Goal: Task Accomplishment & Management: Complete application form

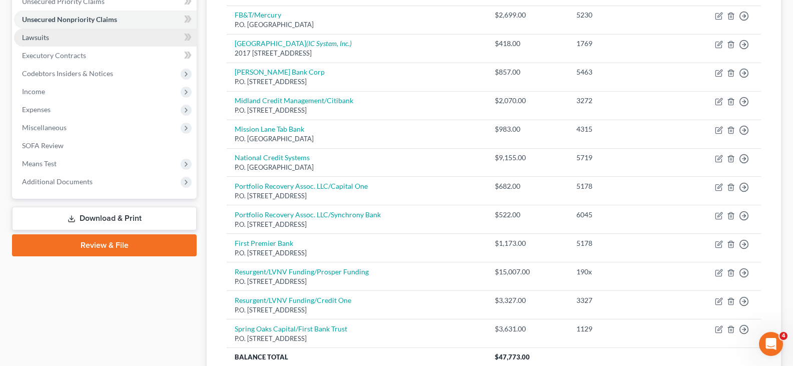
click at [34, 35] on span "Lawsuits" at bounding box center [35, 37] width 27 height 9
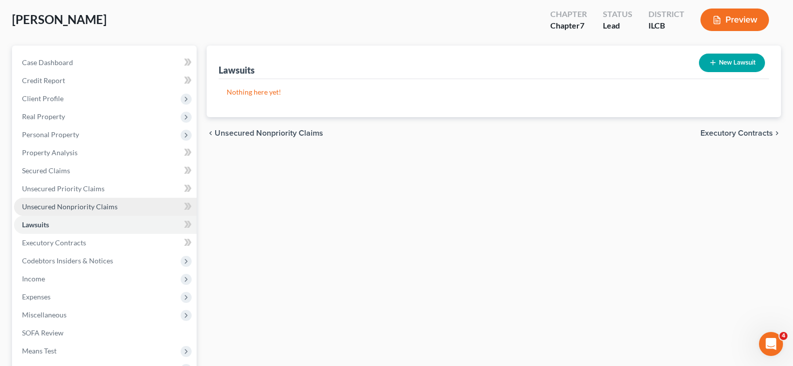
scroll to position [63, 0]
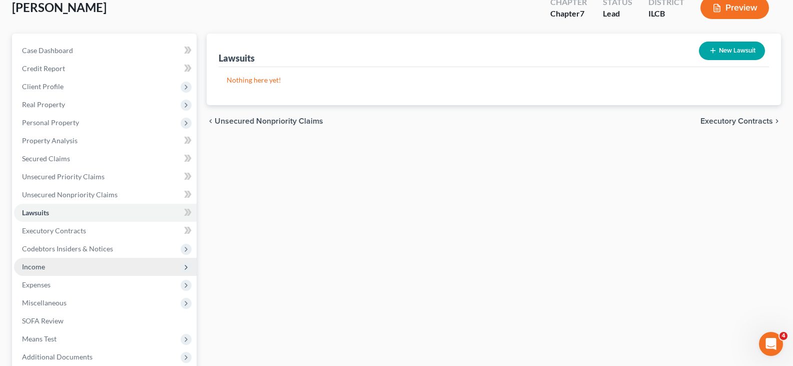
click at [65, 267] on span "Income" at bounding box center [105, 267] width 183 height 18
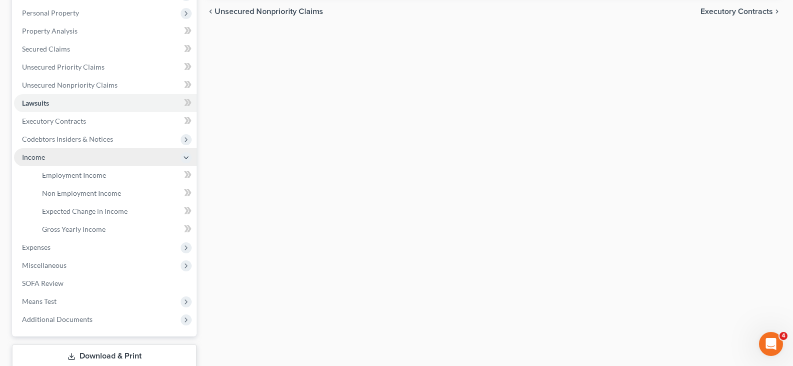
scroll to position [188, 0]
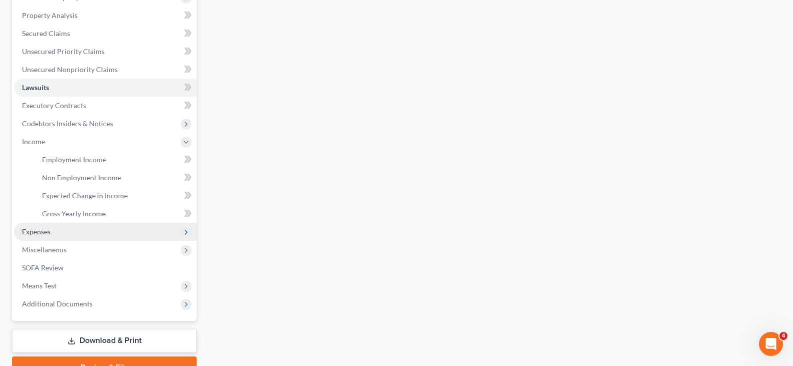
click at [82, 230] on span "Expenses" at bounding box center [105, 232] width 183 height 18
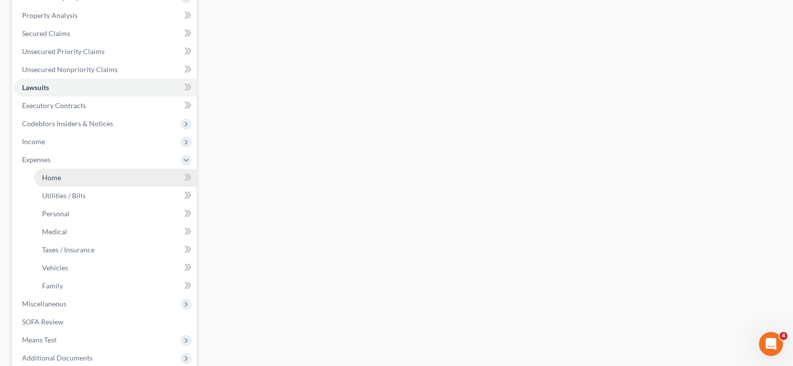
click at [55, 176] on span "Home" at bounding box center [51, 177] width 19 height 9
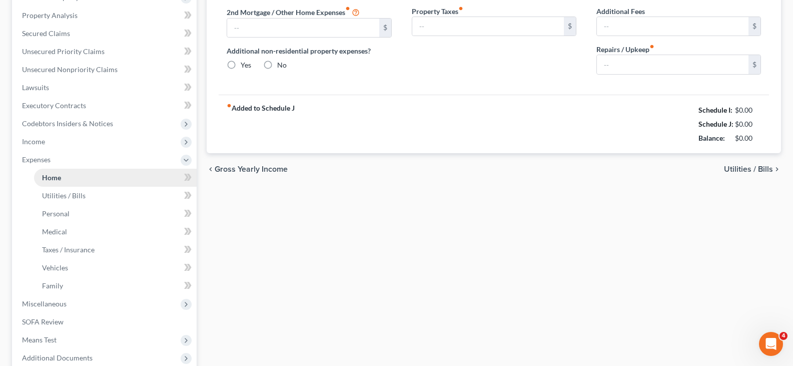
type input "0.00"
radio input "true"
type input "0.00"
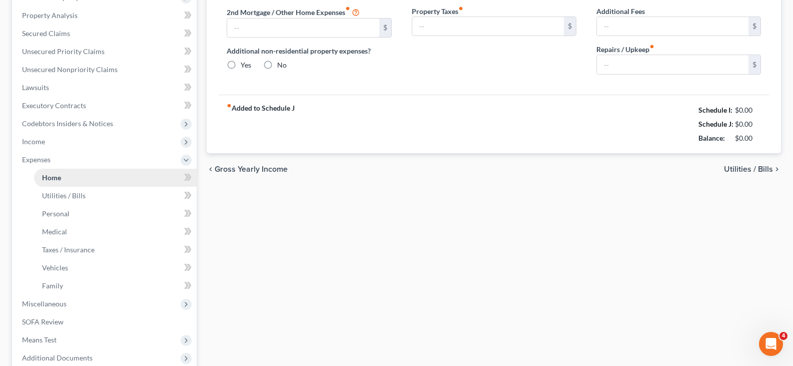
type input "0.00"
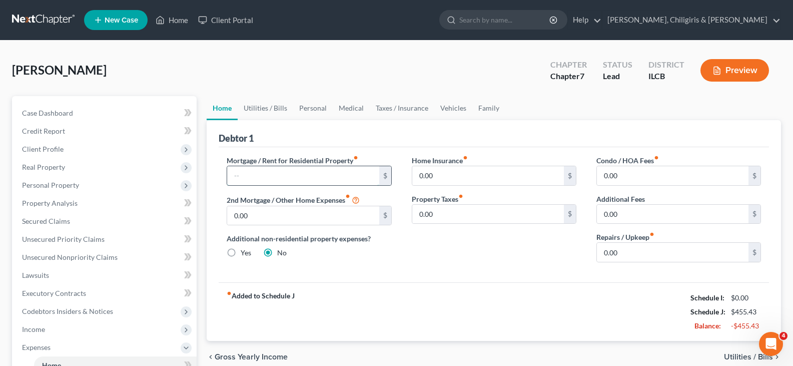
click at [289, 182] on input "text" at bounding box center [303, 175] width 152 height 19
type input "200.00"
click at [272, 109] on link "Utilities / Bills" at bounding box center [266, 108] width 56 height 24
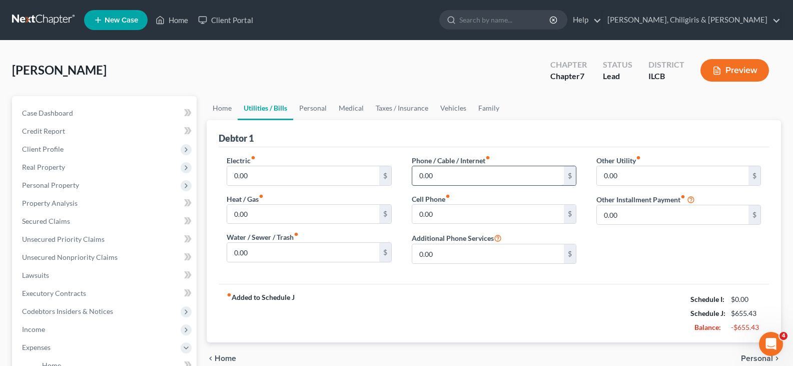
click at [435, 175] on input "0.00" at bounding box center [488, 175] width 152 height 19
type input "35"
click at [317, 108] on link "Personal" at bounding box center [313, 108] width 40 height 24
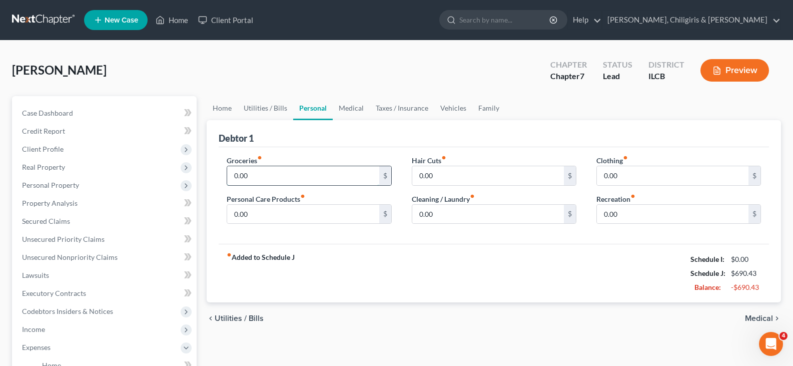
click at [316, 175] on input "0.00" at bounding box center [303, 175] width 152 height 19
type input "600"
type input "100"
type input "40"
type input "50"
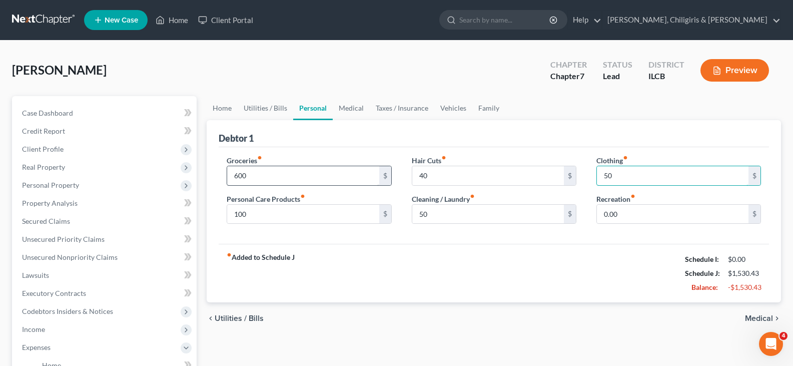
type input "50"
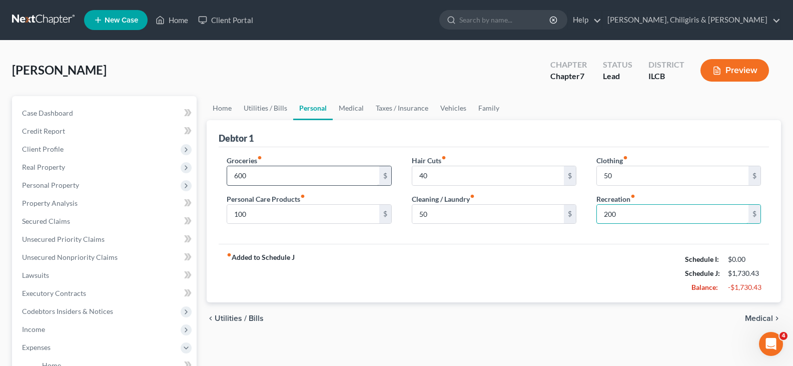
type input "200"
click at [345, 107] on link "Medical" at bounding box center [351, 108] width 37 height 24
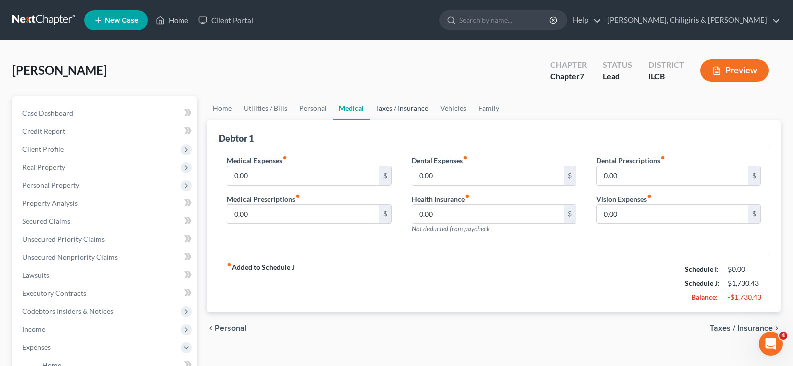
click at [376, 108] on link "Taxes / Insurance" at bounding box center [402, 108] width 65 height 24
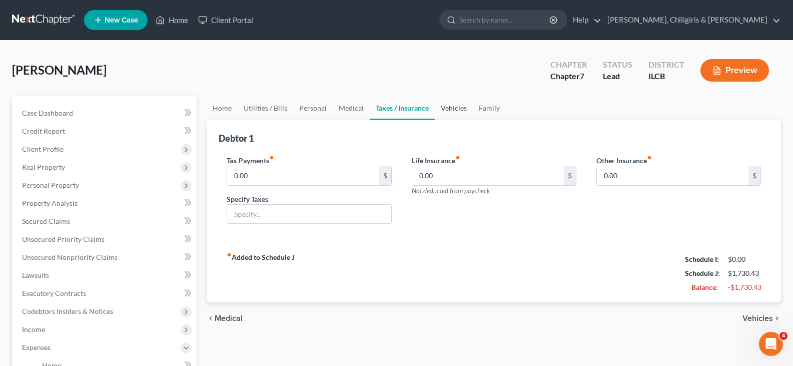
click at [444, 108] on link "Vehicles" at bounding box center [454, 108] width 38 height 24
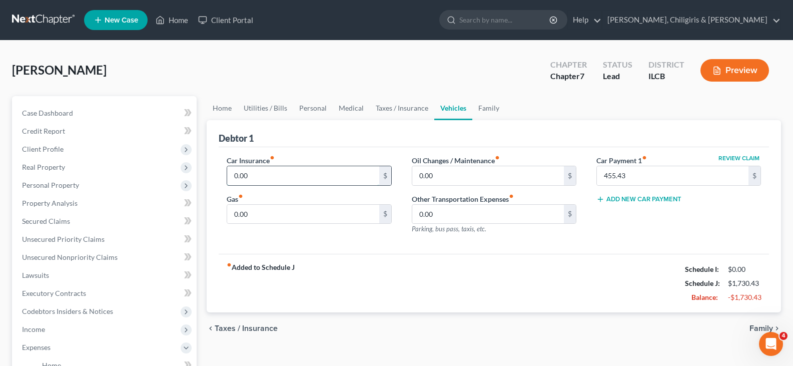
click at [278, 173] on input "0.00" at bounding box center [303, 175] width 152 height 19
click at [347, 275] on div "fiber_manual_record Added to Schedule J Schedule I: $0.00 Schedule J: $1,730.43…" at bounding box center [494, 283] width 550 height 59
click at [290, 176] on input "0.00" at bounding box center [303, 175] width 152 height 19
type input "117.79"
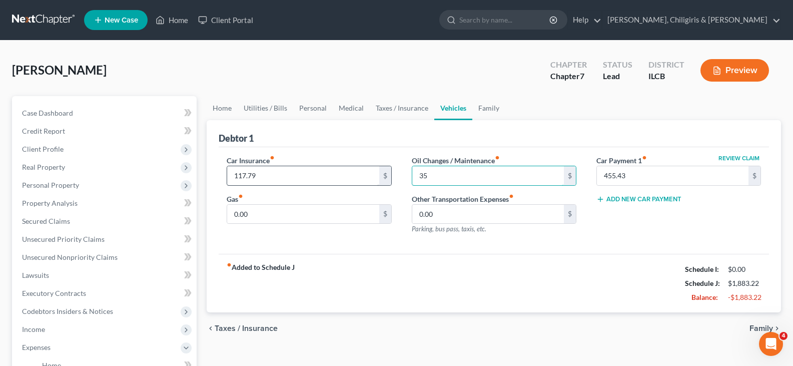
type input "35"
click at [240, 217] on input "0.00" at bounding box center [303, 214] width 152 height 19
click at [313, 217] on input "0.00" at bounding box center [303, 214] width 152 height 19
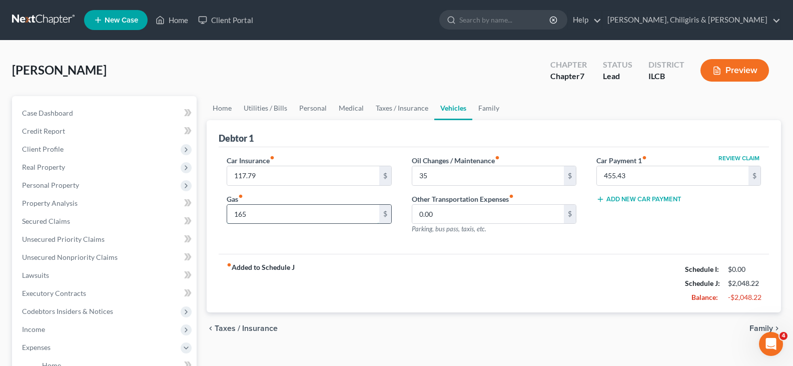
type input "165"
click at [461, 219] on input "0.00" at bounding box center [488, 214] width 152 height 19
type input "0"
type input "12.50"
drag, startPoint x: 490, startPoint y: 113, endPoint x: 490, endPoint y: 119, distance: 6.5
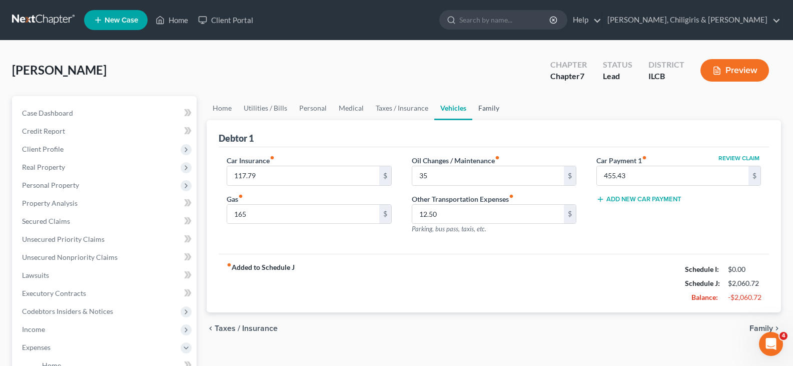
click at [490, 113] on link "Family" at bounding box center [488, 108] width 33 height 24
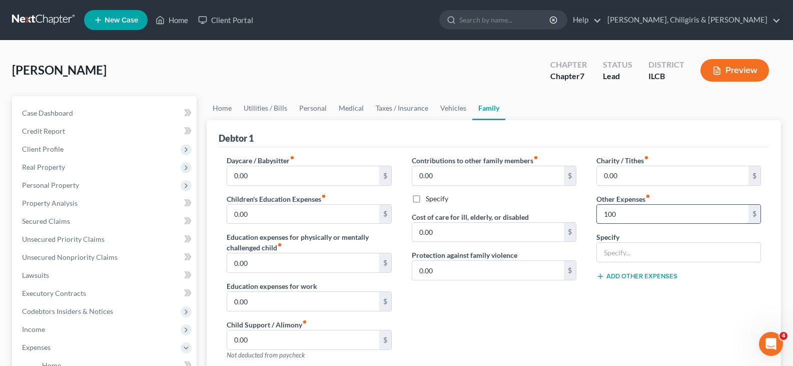
type input "100"
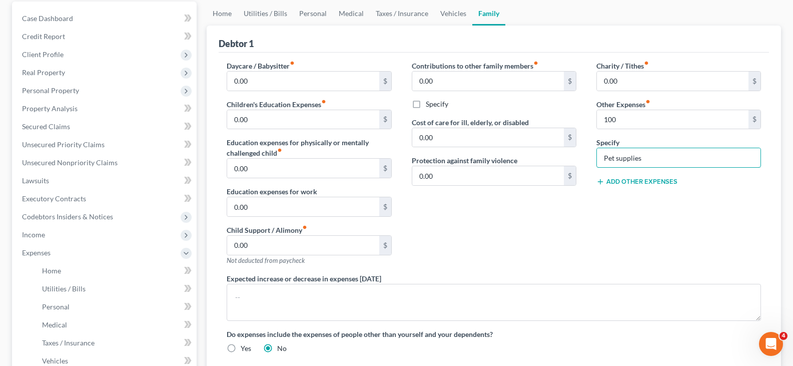
scroll to position [88, 0]
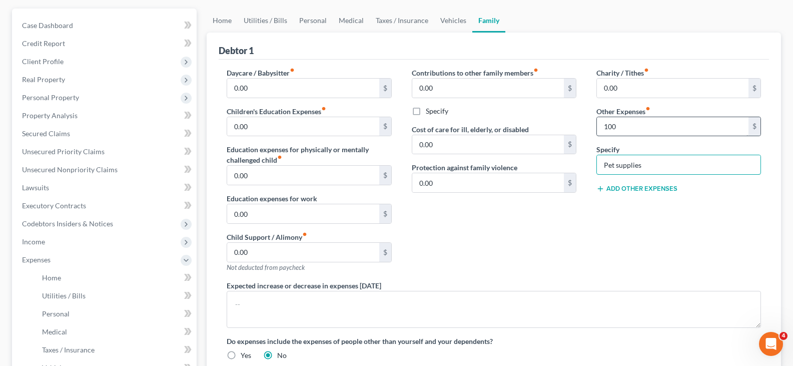
type input "Pet supplies"
type input "200"
drag, startPoint x: 671, startPoint y: 164, endPoint x: 675, endPoint y: 159, distance: 5.7
click at [672, 164] on input "Pet supplies" at bounding box center [679, 164] width 164 height 19
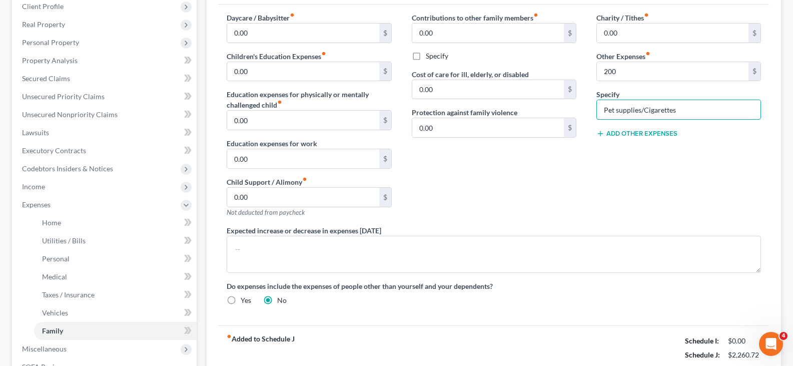
scroll to position [142, 0]
type input "Pet supplies/Cigarettes"
type input "100"
type input "Pet supplies"
click at [641, 135] on button "Add Other Expenses" at bounding box center [636, 134] width 81 height 8
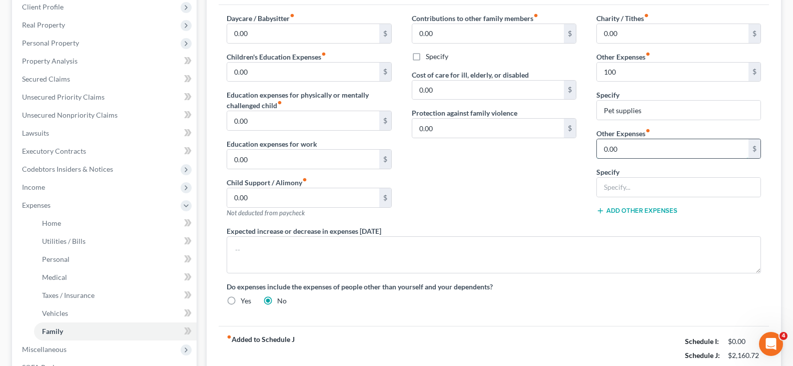
click at [638, 147] on input "0.00" at bounding box center [673, 148] width 152 height 19
type input "100"
type input "Pet supplies"
click at [621, 210] on button "Add Other Expenses" at bounding box center [636, 211] width 81 height 8
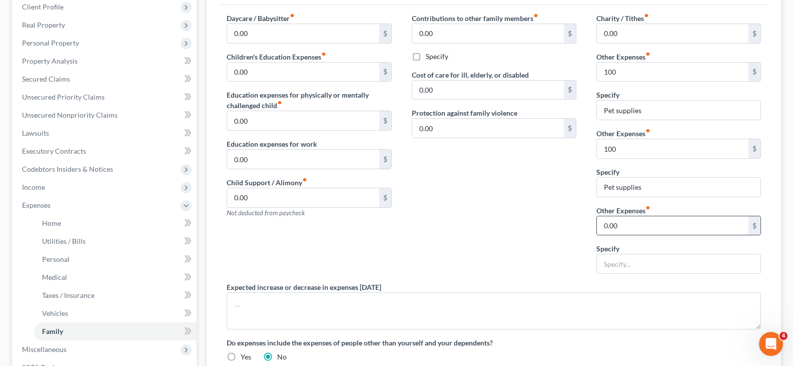
click at [617, 224] on input "0.00" at bounding box center [673, 225] width 152 height 19
type input "75"
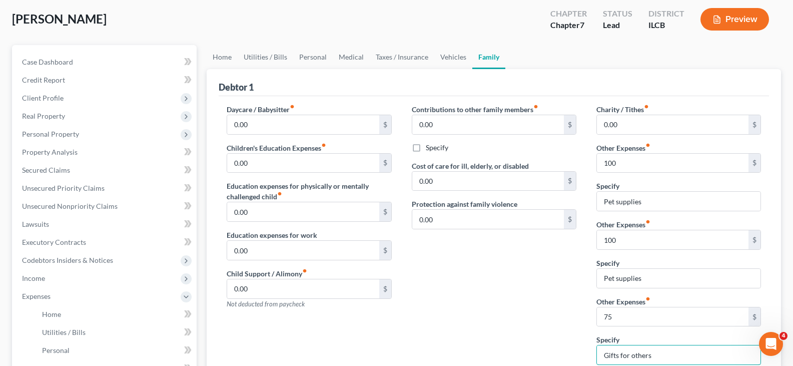
scroll to position [30, 0]
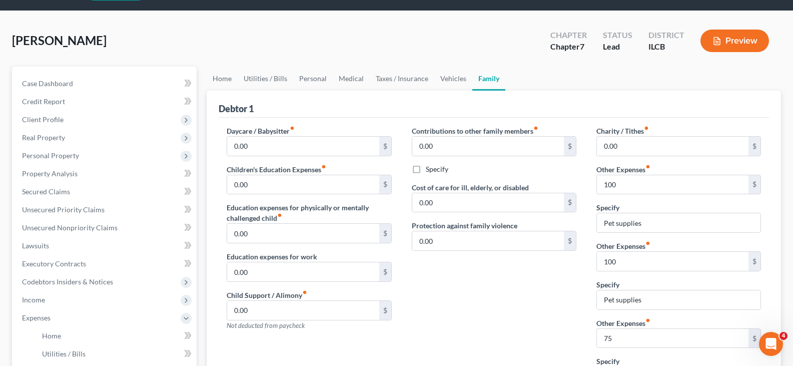
type input "Gifts for others"
